Goal: Transaction & Acquisition: Purchase product/service

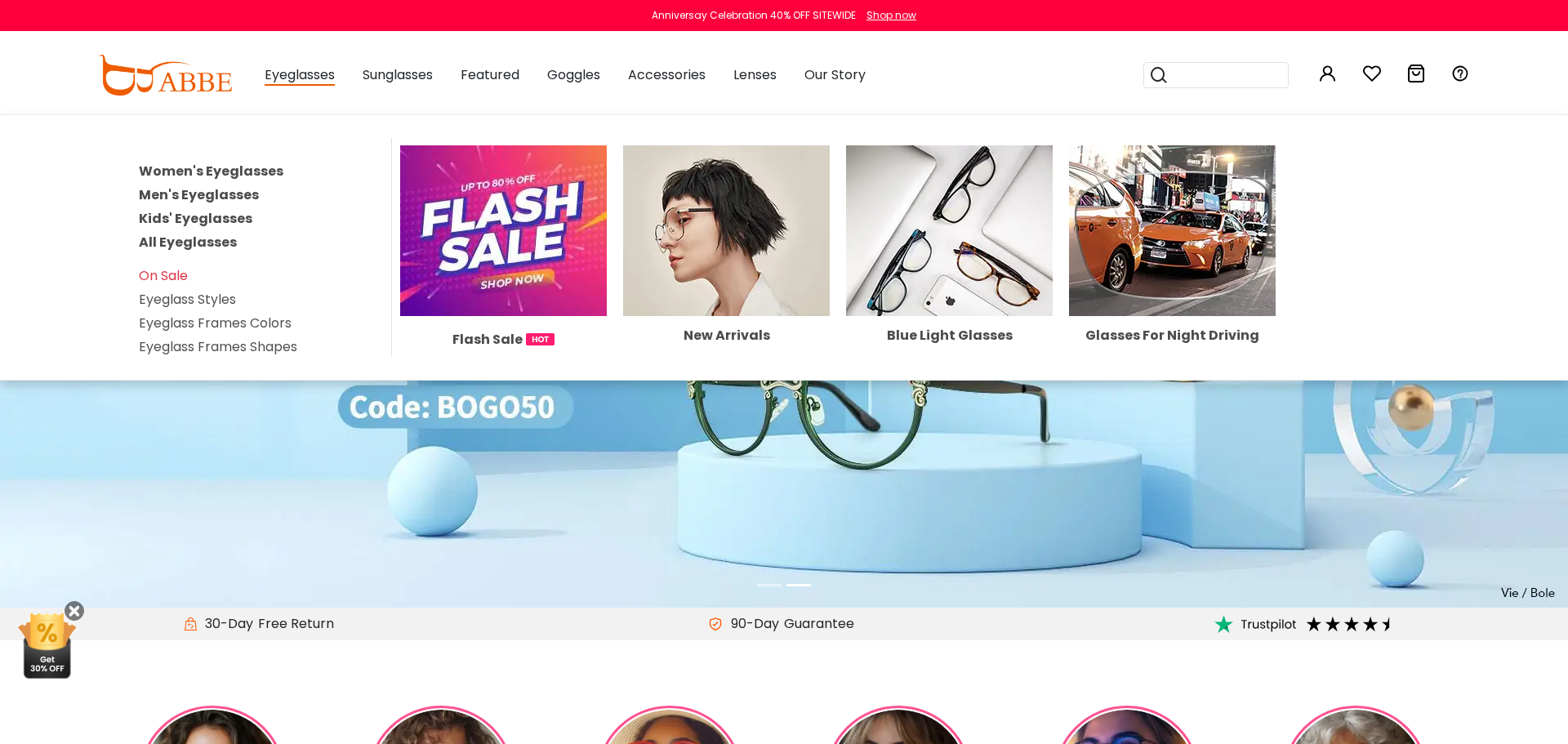
click at [205, 248] on link "All Eyeglasses" at bounding box center [187, 241] width 98 height 19
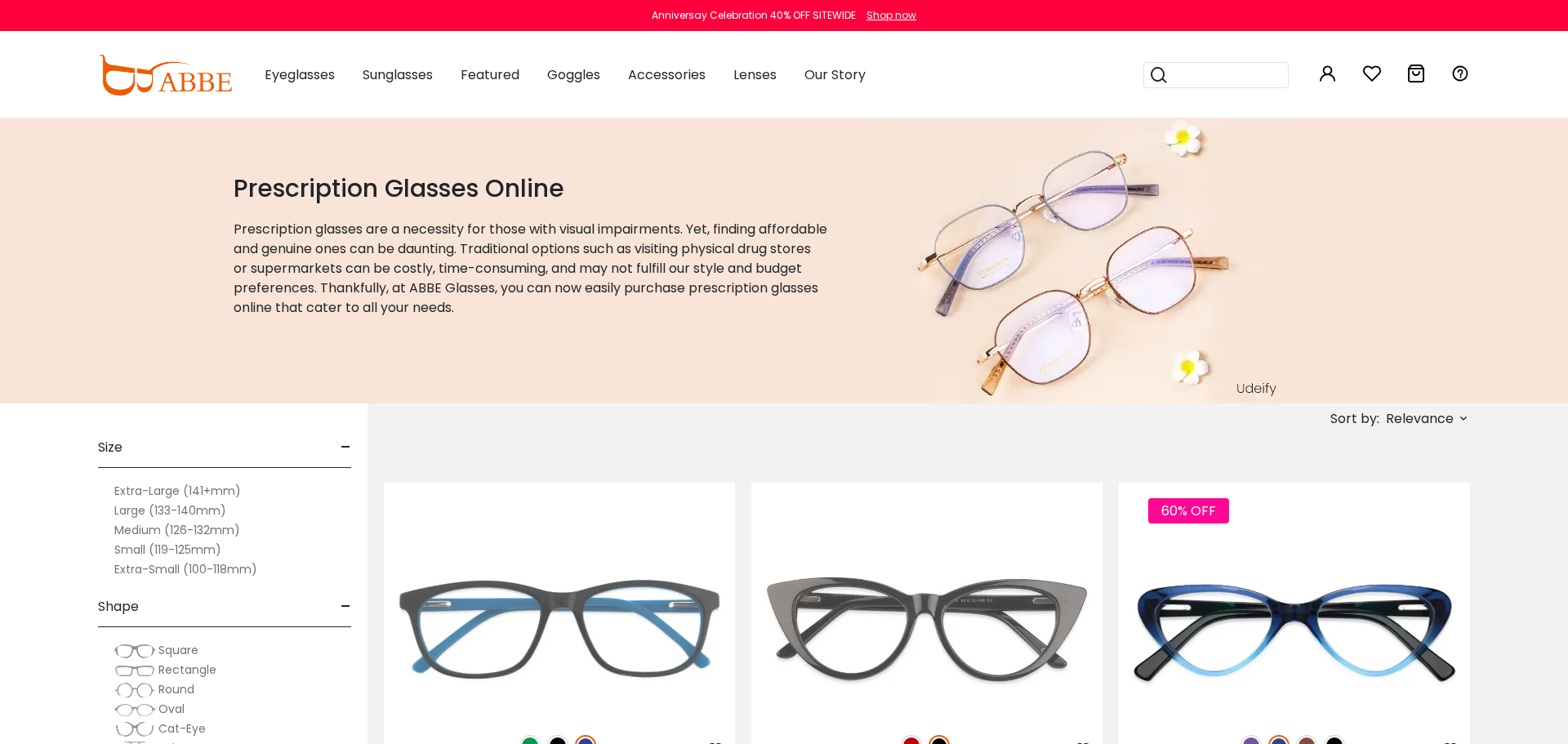
scroll to position [235, 0]
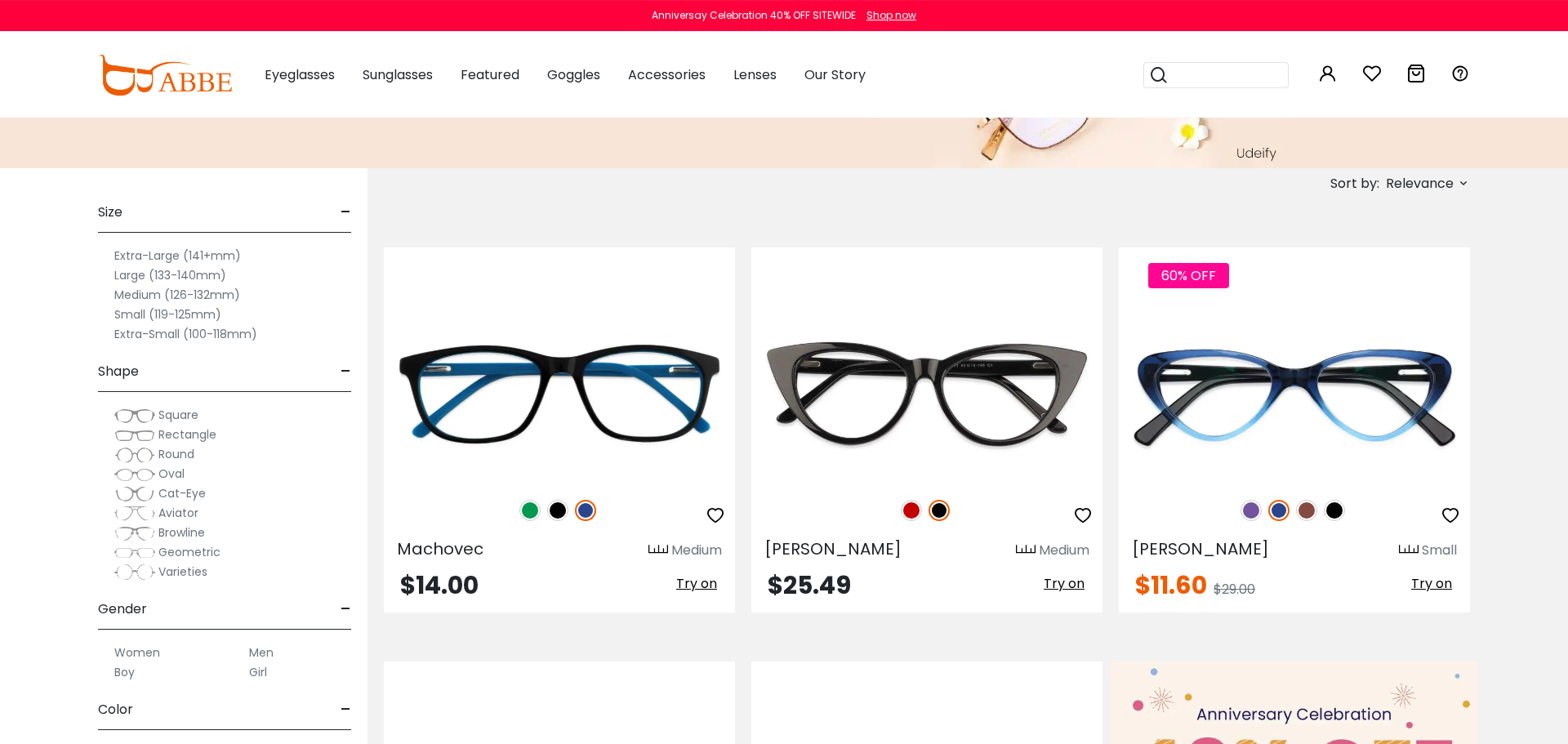
click at [205, 314] on label "Small (119-125mm)" at bounding box center [168, 314] width 107 height 20
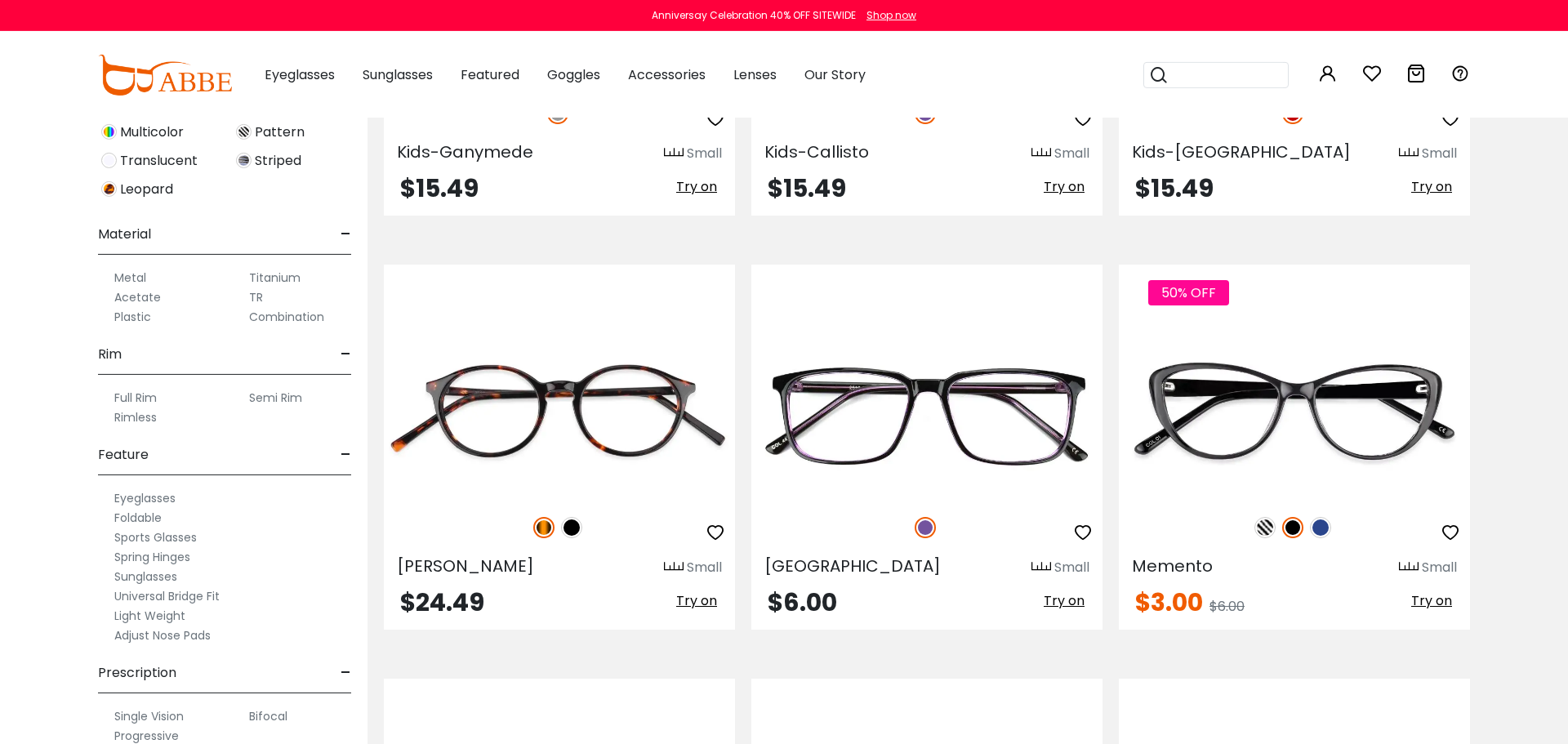
scroll to position [693, 0]
click at [139, 275] on label "Metal" at bounding box center [130, 276] width 32 height 20
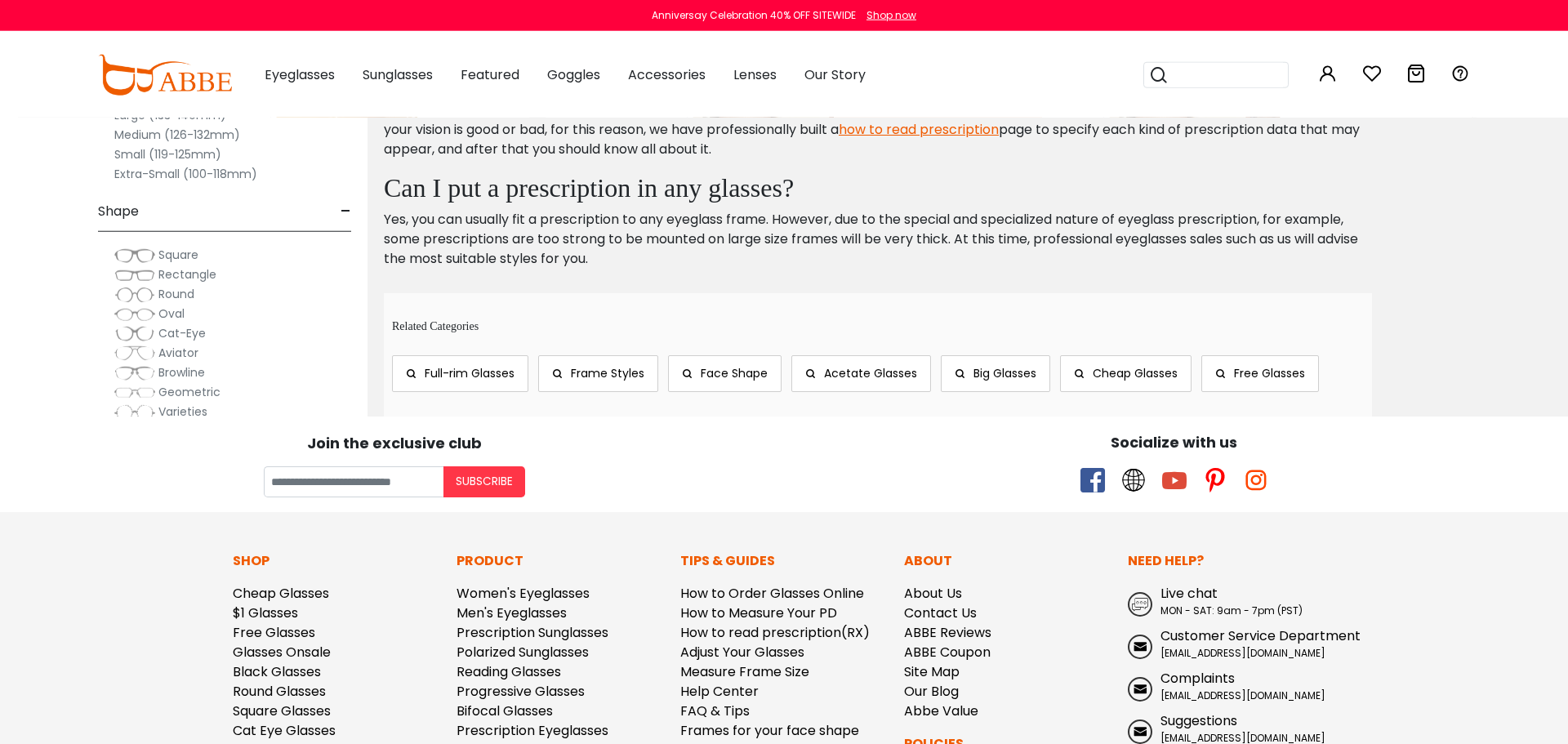
scroll to position [2982, 0]
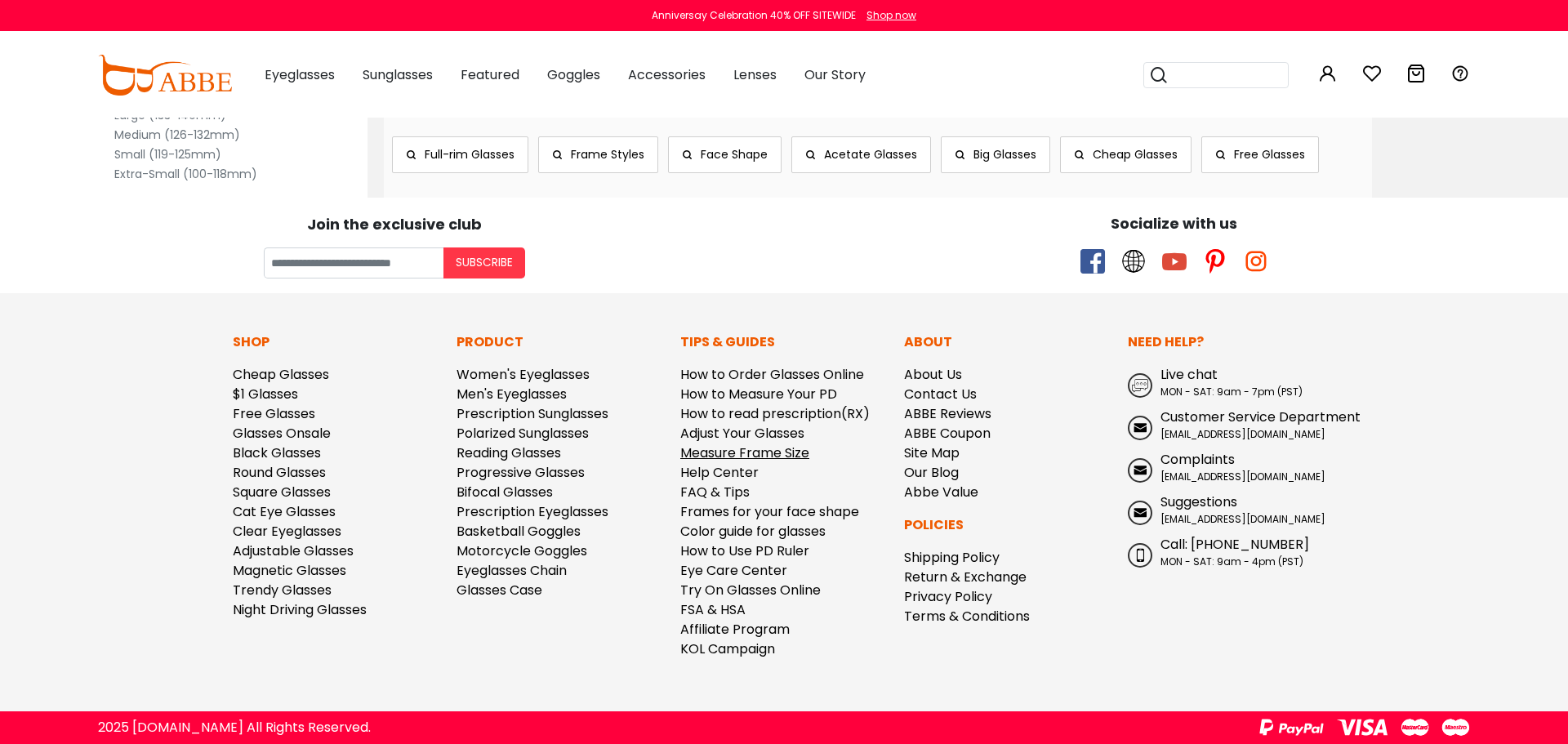
click at [757, 459] on link "Measure Frame Size" at bounding box center [744, 452] width 129 height 19
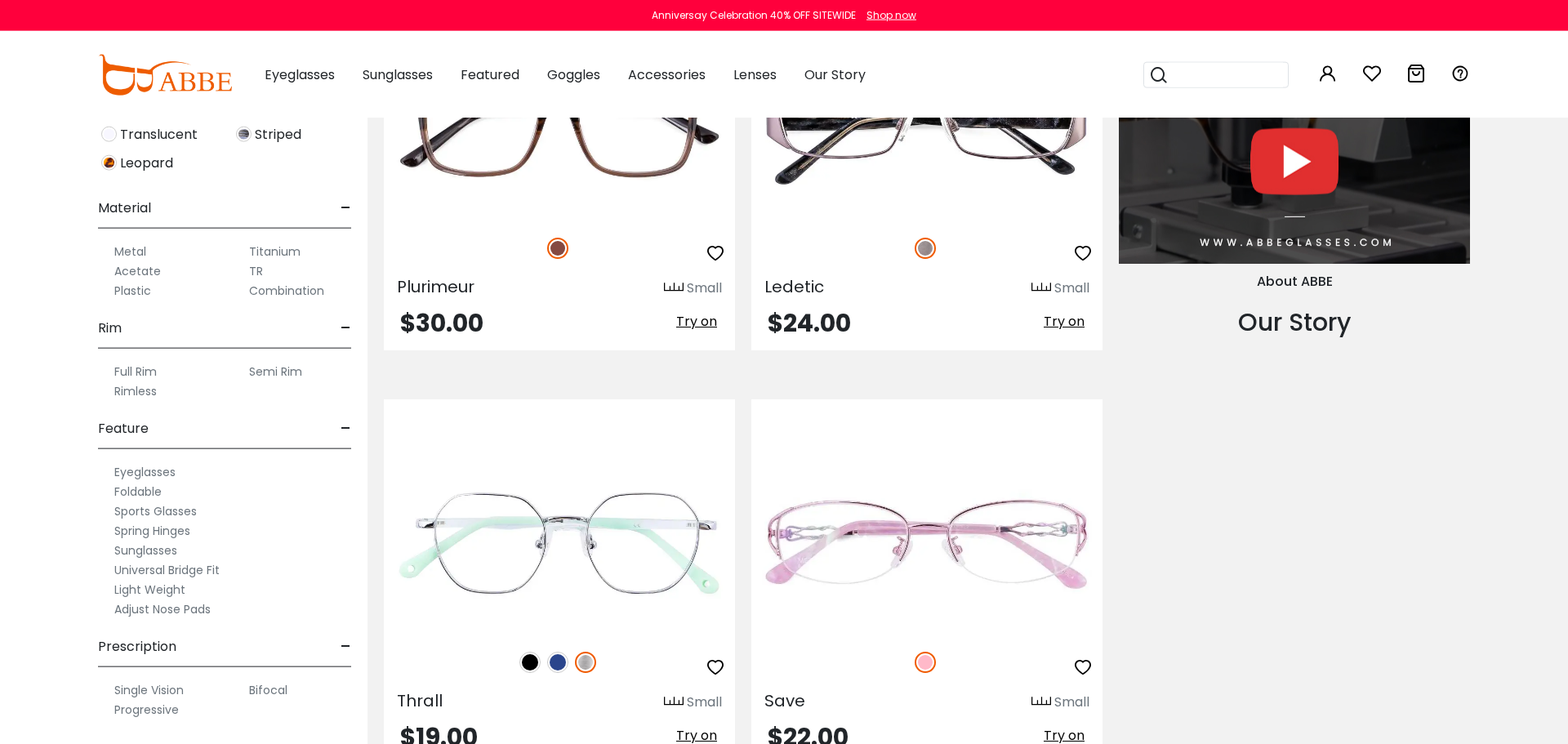
scroll to position [1794, 0]
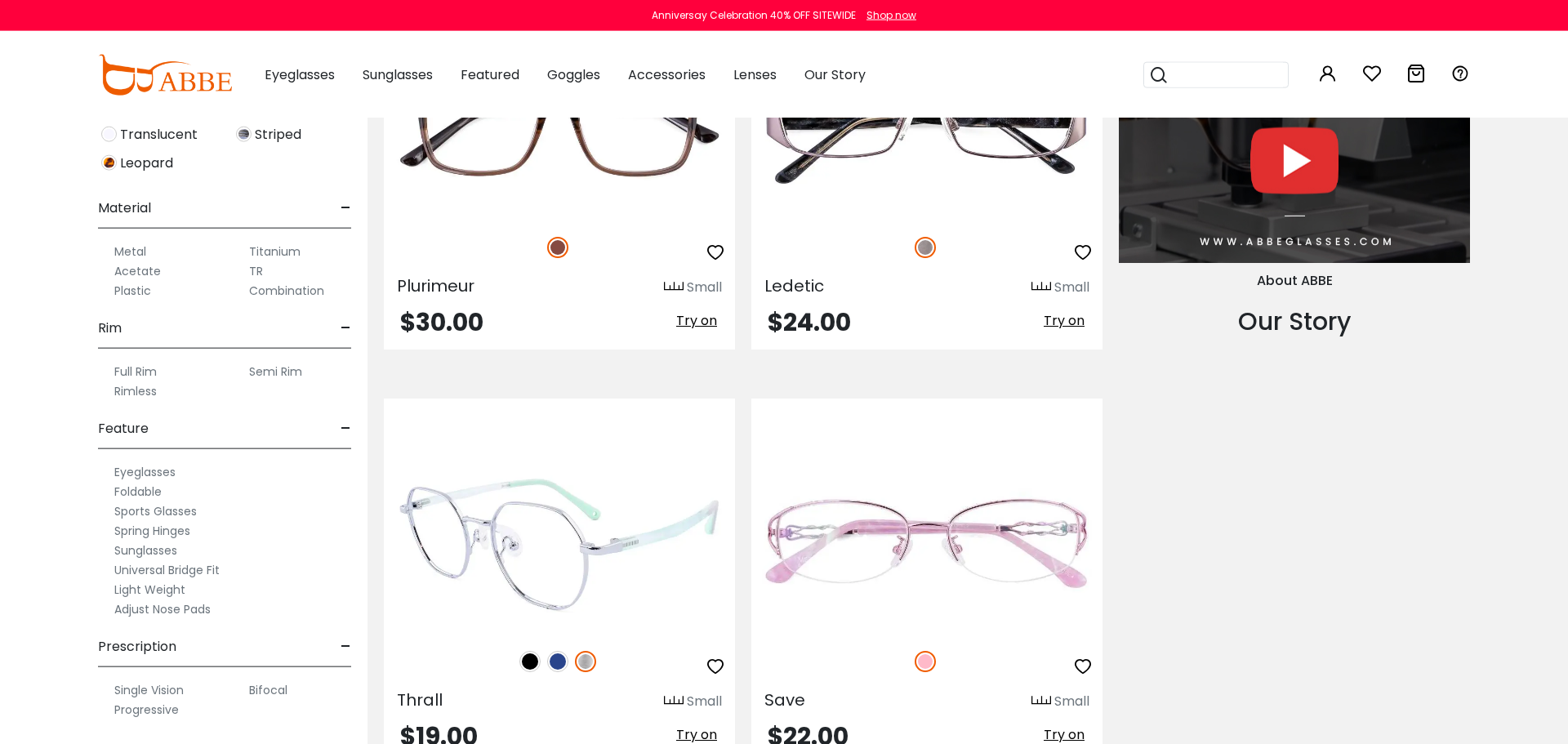
click at [566, 527] on img at bounding box center [560, 545] width 351 height 176
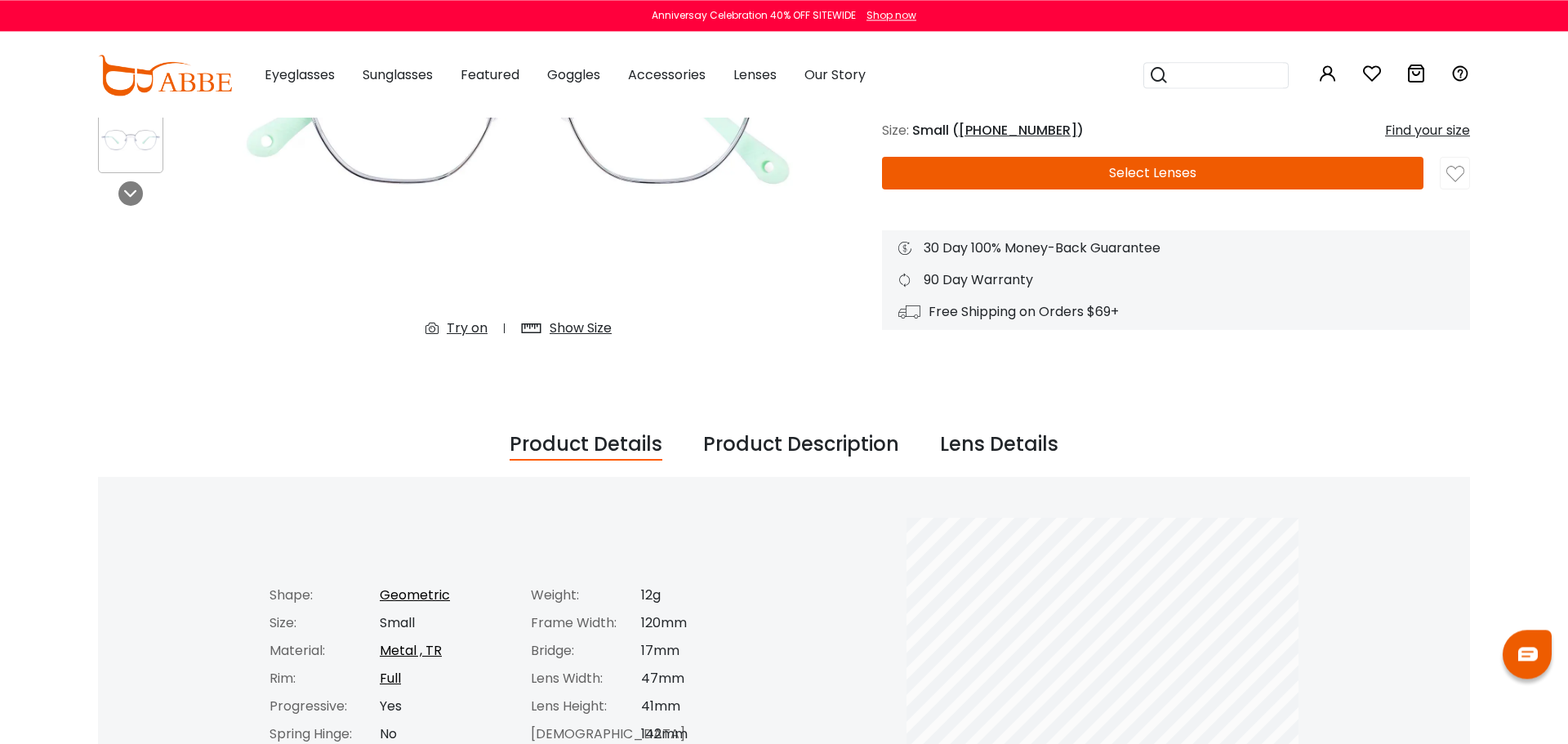
scroll to position [266, 0]
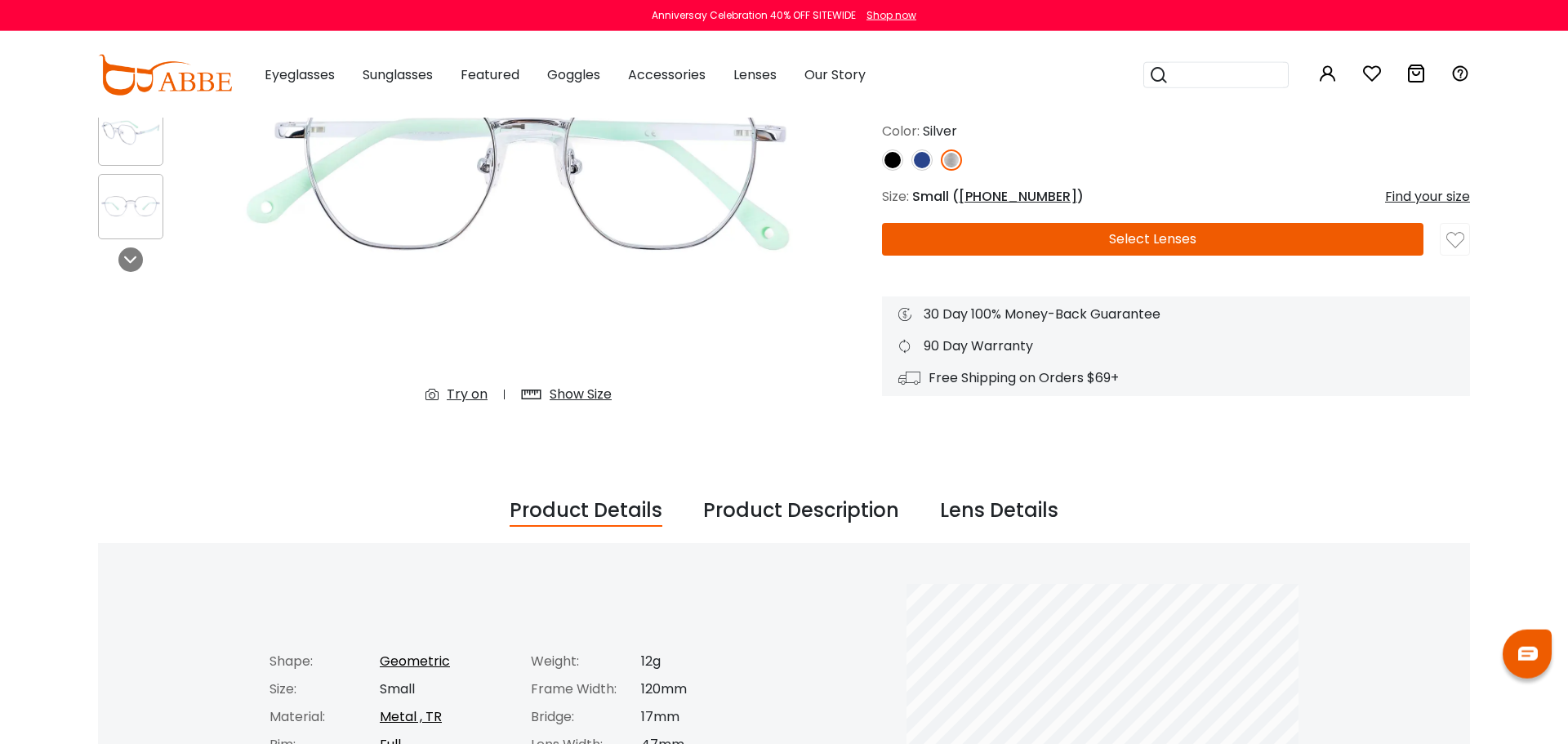
click at [1430, 204] on div "Find your size" at bounding box center [1427, 197] width 85 height 20
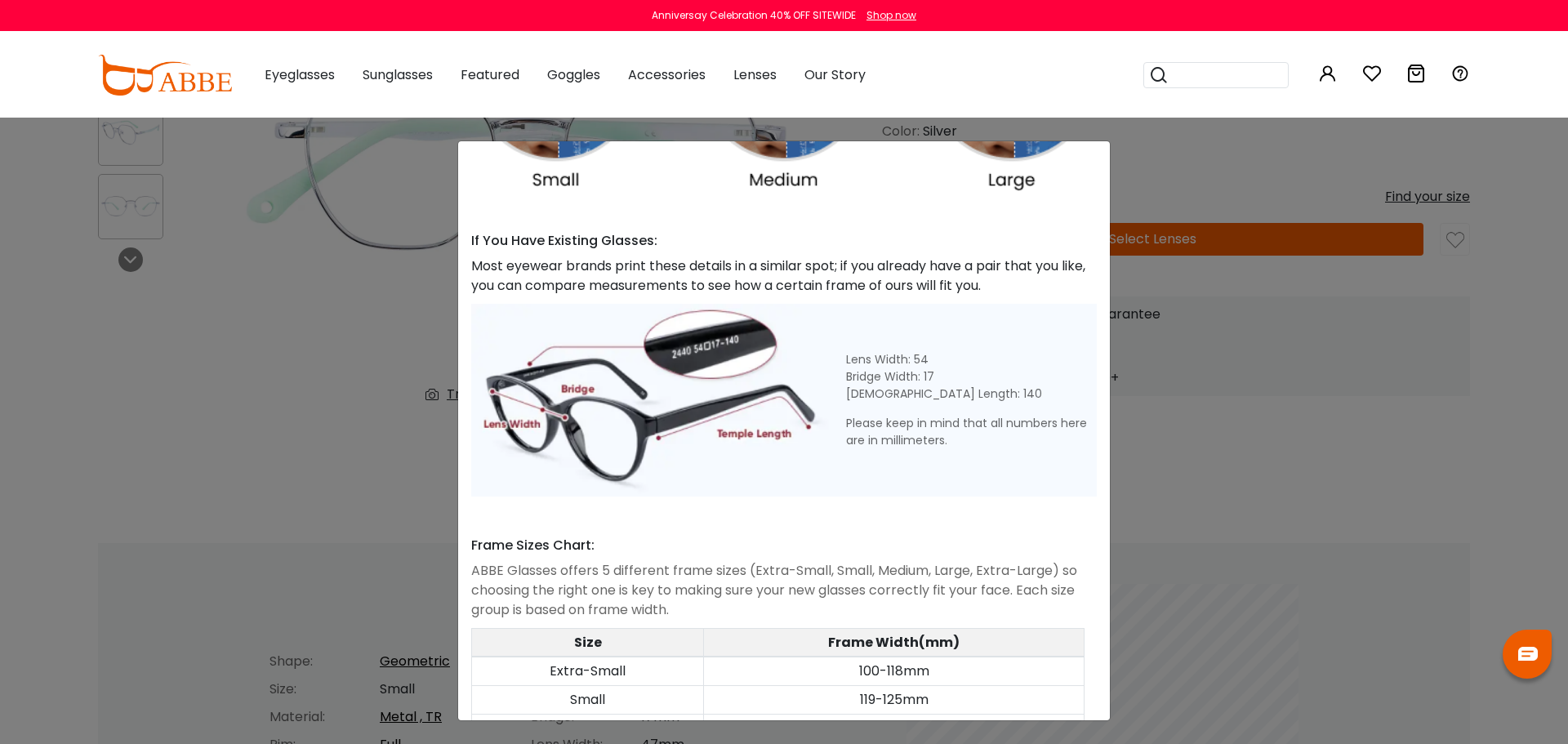
scroll to position [649, 0]
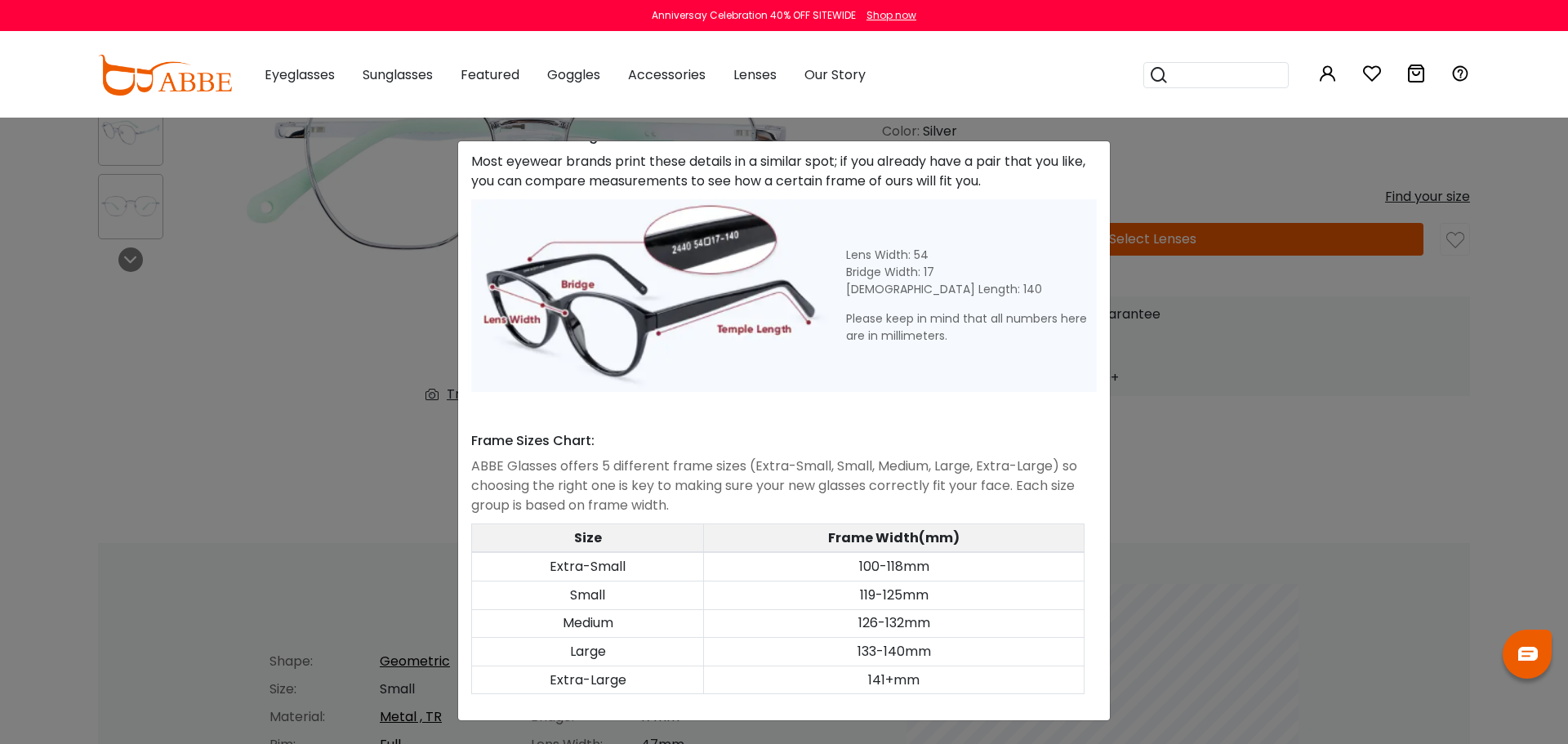
click at [1235, 329] on div "Size Guide × A Skill For Finding Suitable Glasses Size: Use a Credit Card Place…" at bounding box center [784, 372] width 1568 height 744
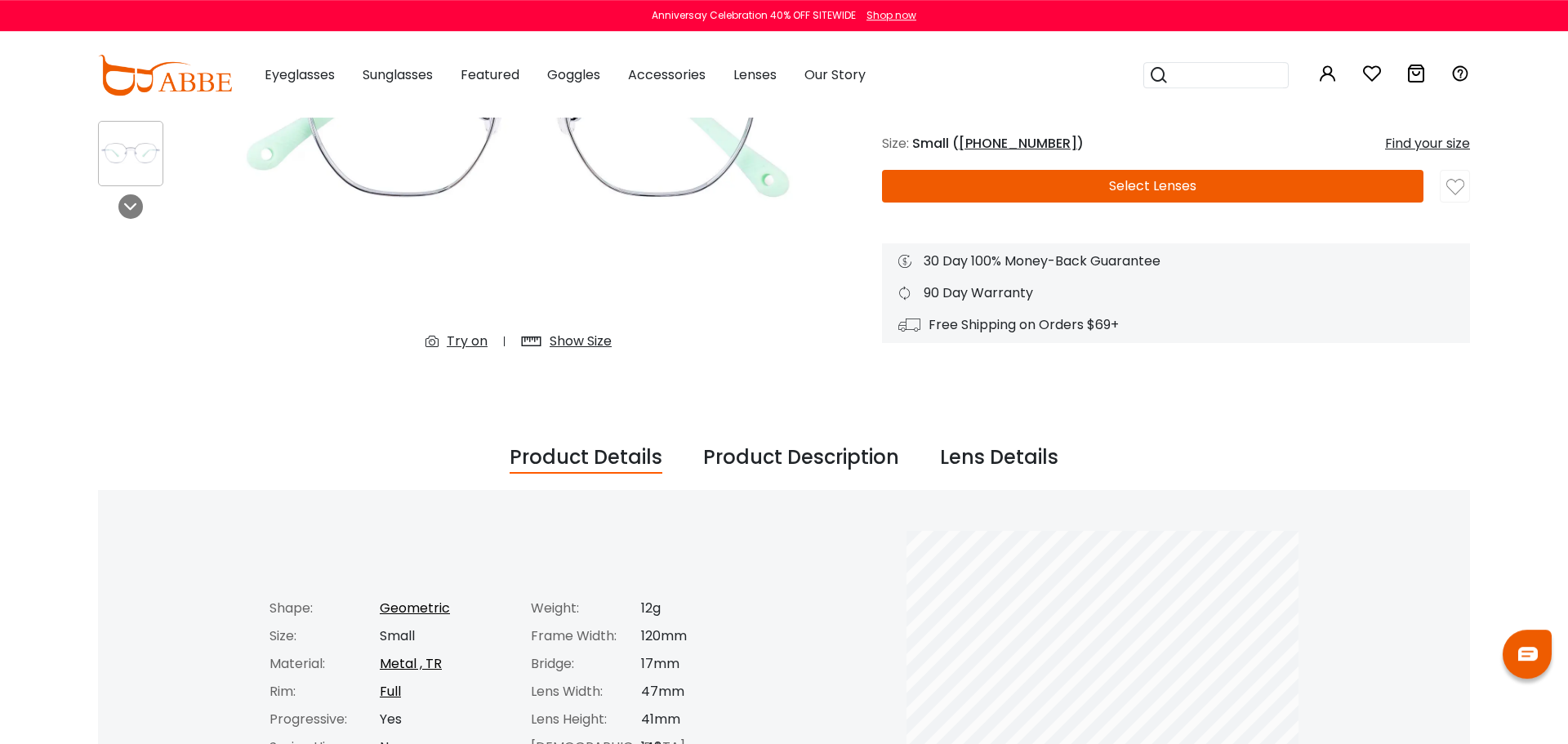
scroll to position [318, 0]
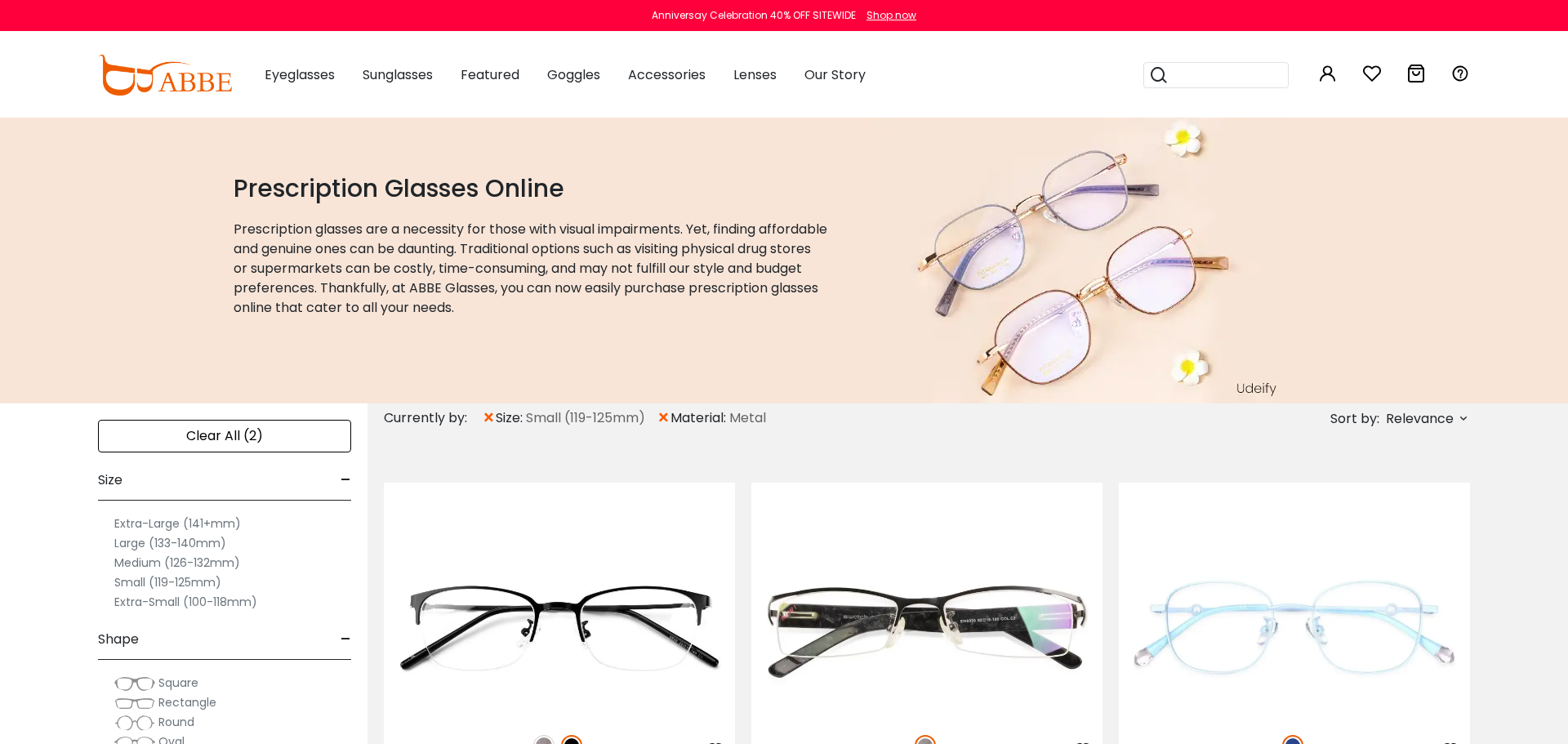
scroll to position [175, 0]
